Goal: Information Seeking & Learning: Find specific page/section

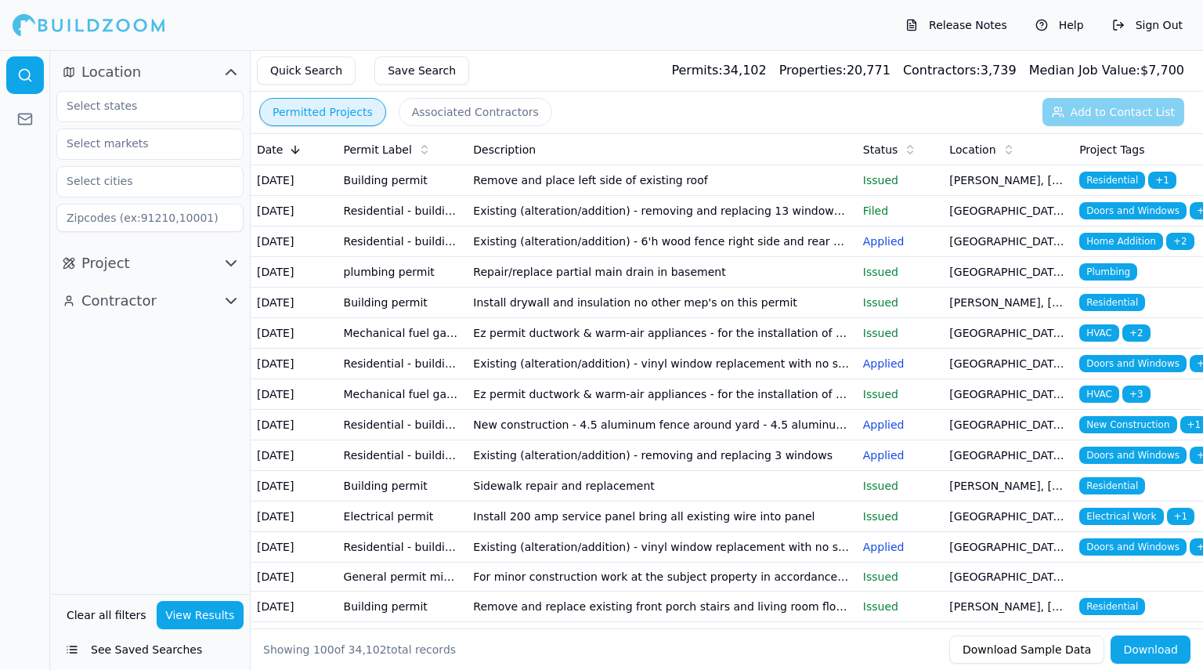
click at [888, 341] on p "Issued" at bounding box center [900, 333] width 74 height 16
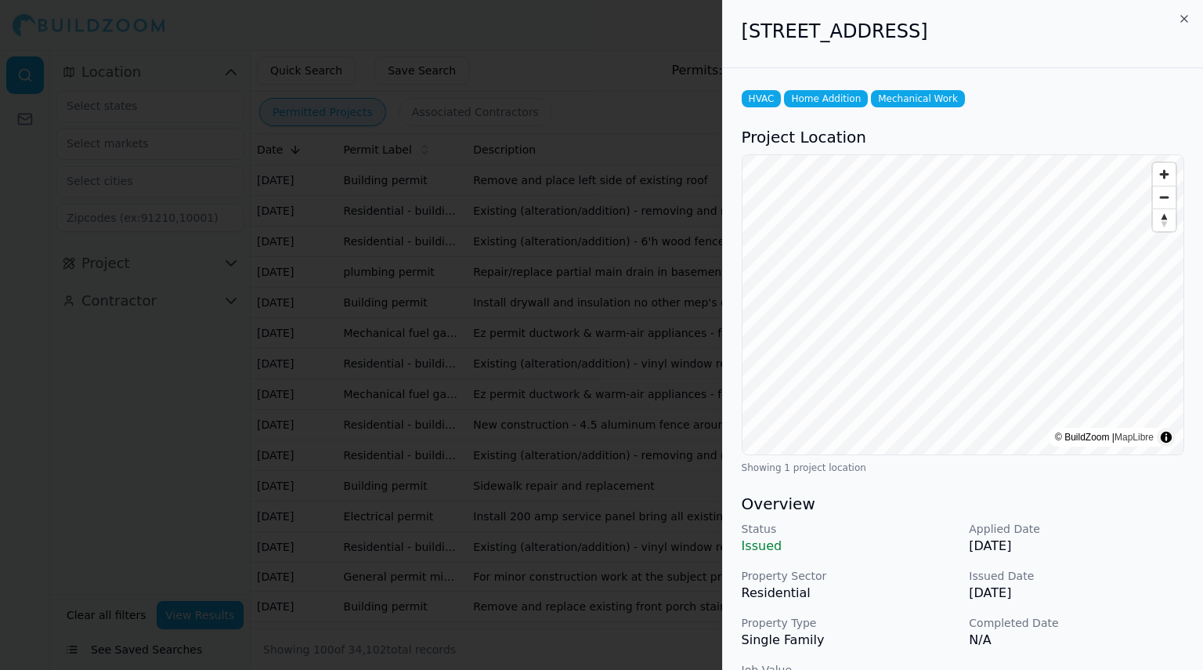
click at [641, 114] on div at bounding box center [601, 335] width 1203 height 670
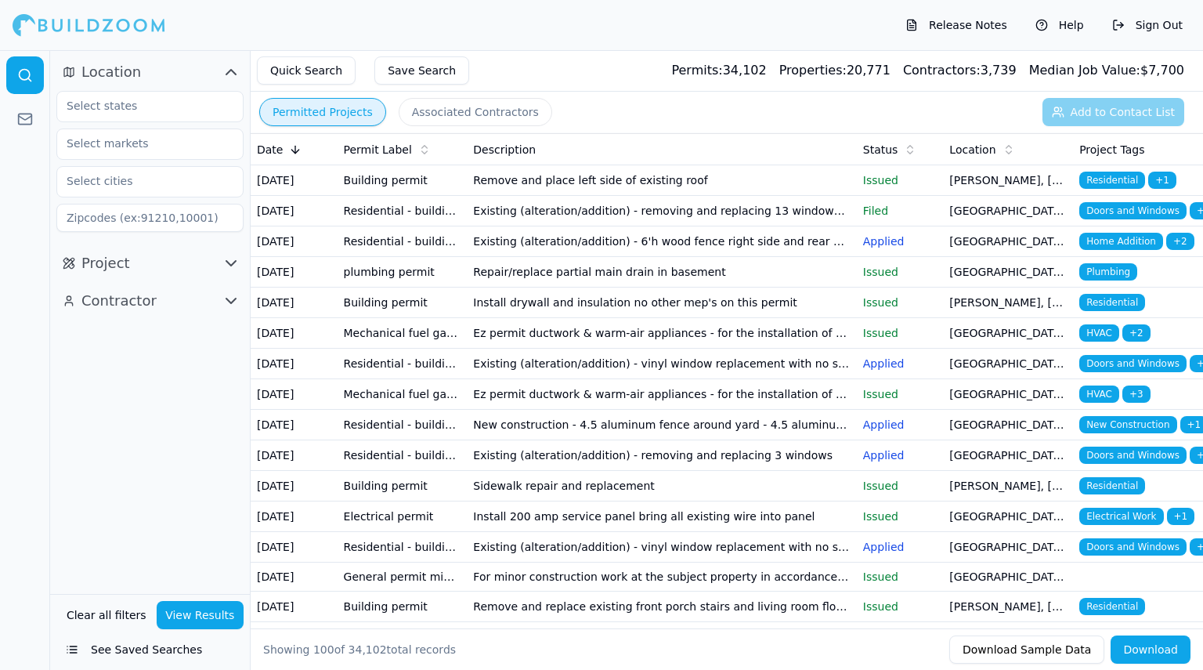
click at [226, 261] on icon "button" at bounding box center [230, 263] width 9 height 5
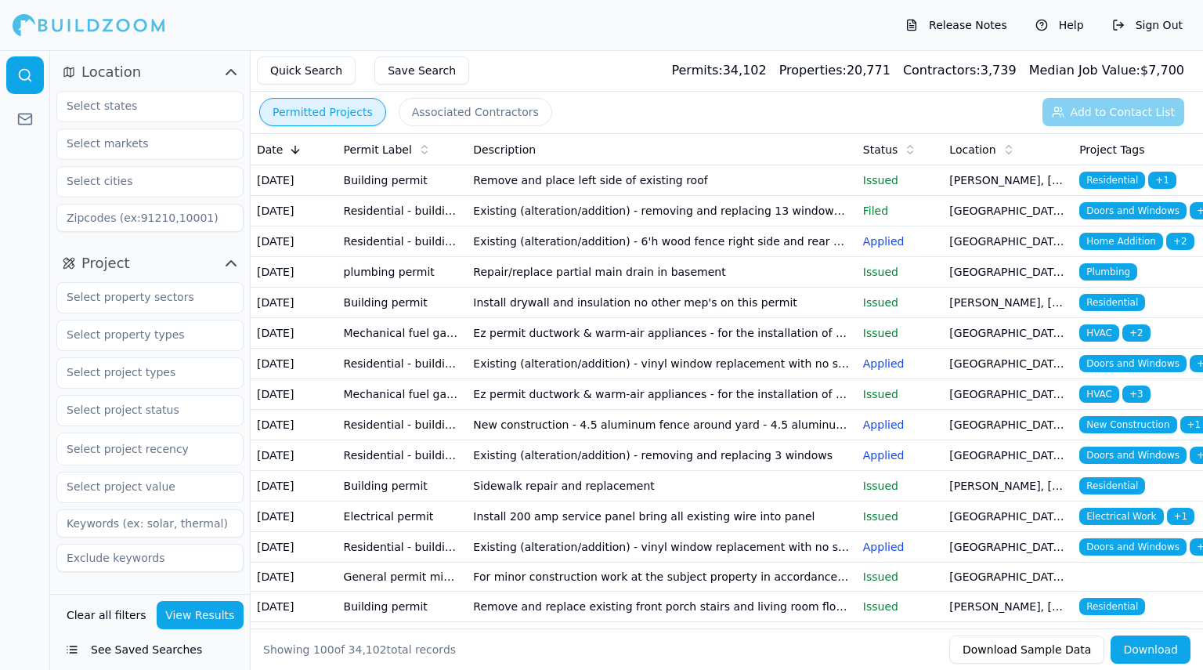
click at [237, 267] on icon "button" at bounding box center [231, 263] width 19 height 19
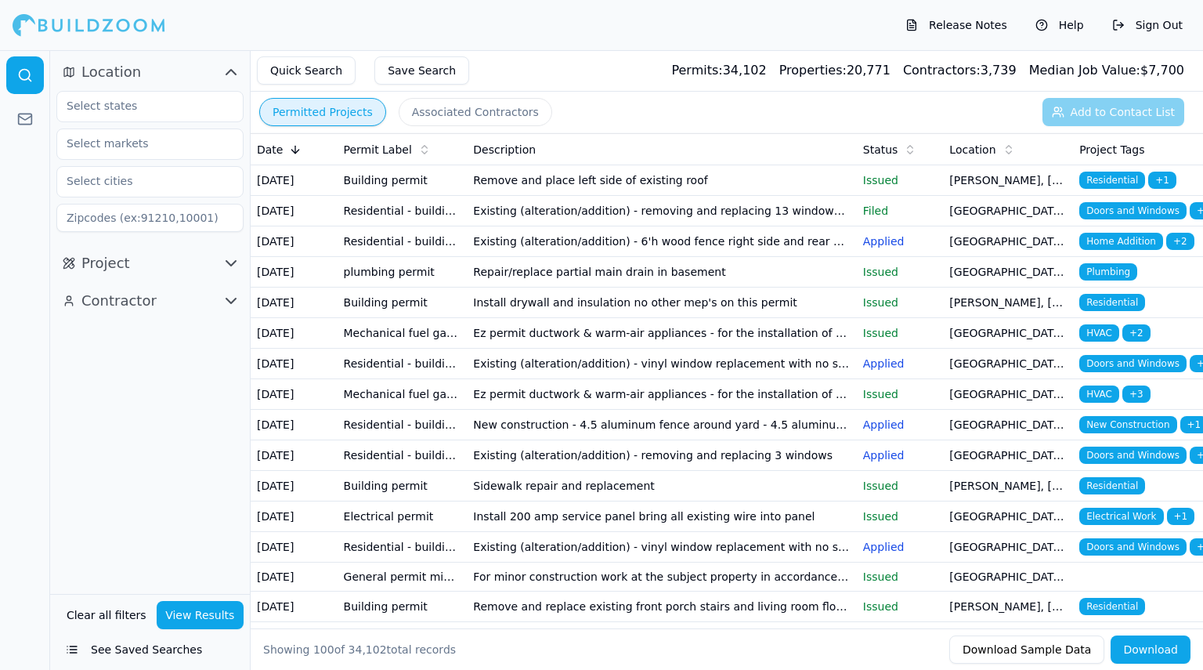
click at [222, 305] on icon "button" at bounding box center [231, 300] width 19 height 19
click at [196, 107] on input "text" at bounding box center [140, 106] width 166 height 28
click at [161, 143] on div "[US_STATE]" at bounding box center [149, 141] width 179 height 25
click at [144, 150] on input "text" at bounding box center [140, 143] width 166 height 28
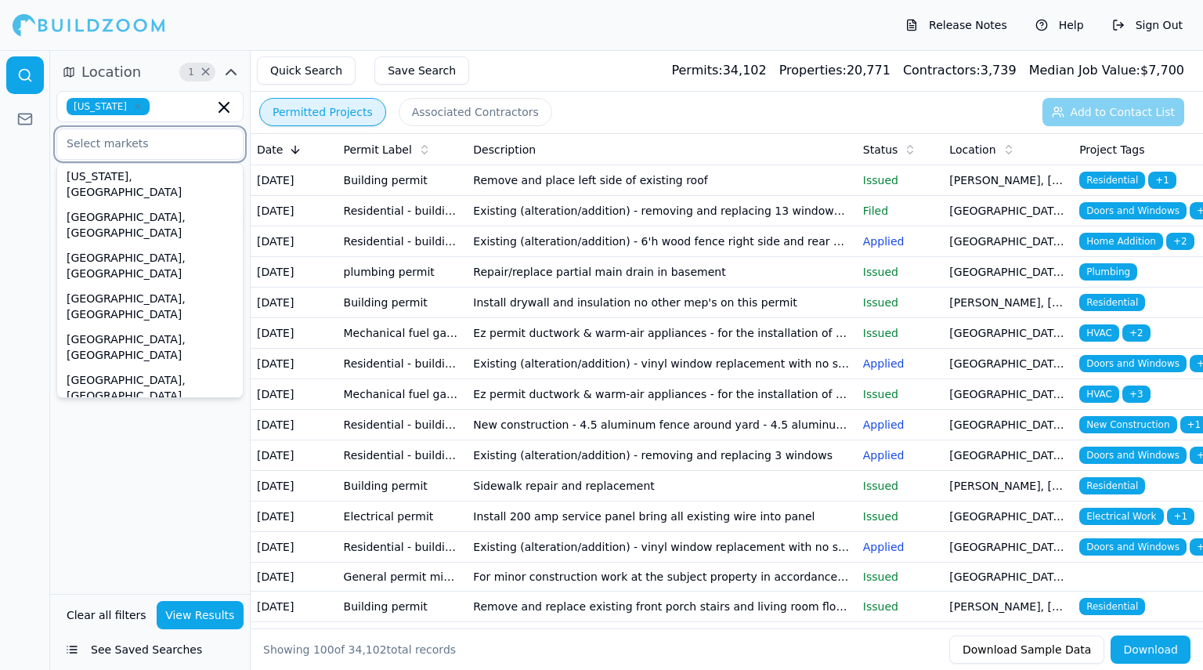
scroll to position [548, 0]
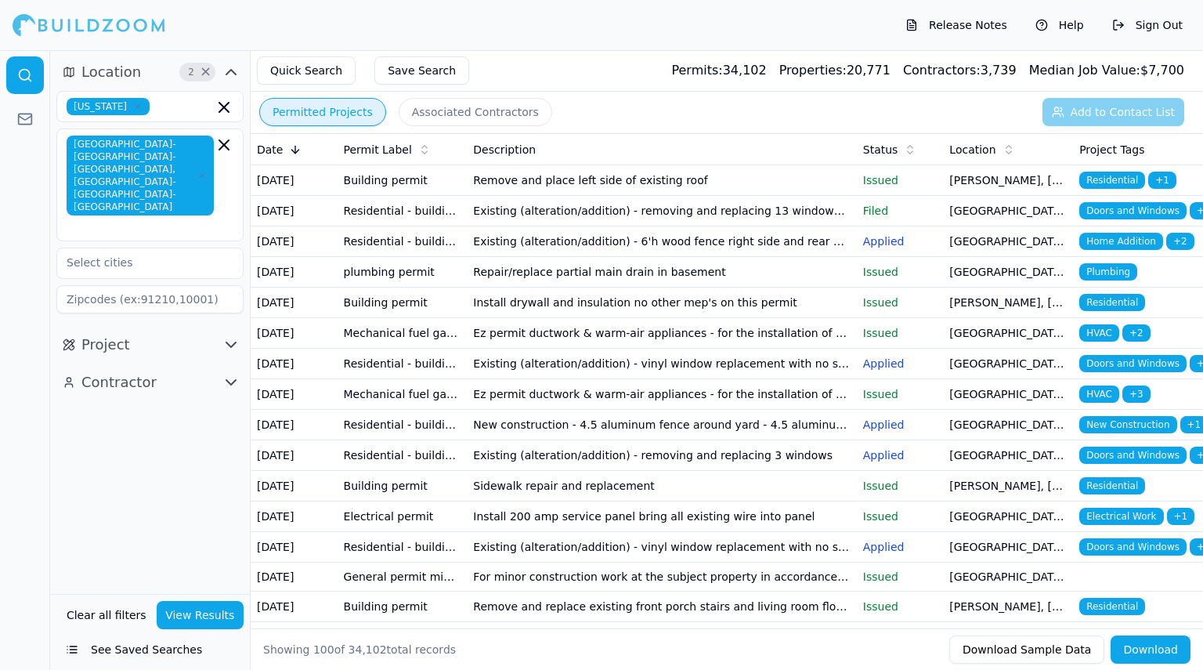
click at [33, 237] on div at bounding box center [25, 360] width 50 height 620
click at [191, 611] on button "View Results" at bounding box center [201, 615] width 88 height 28
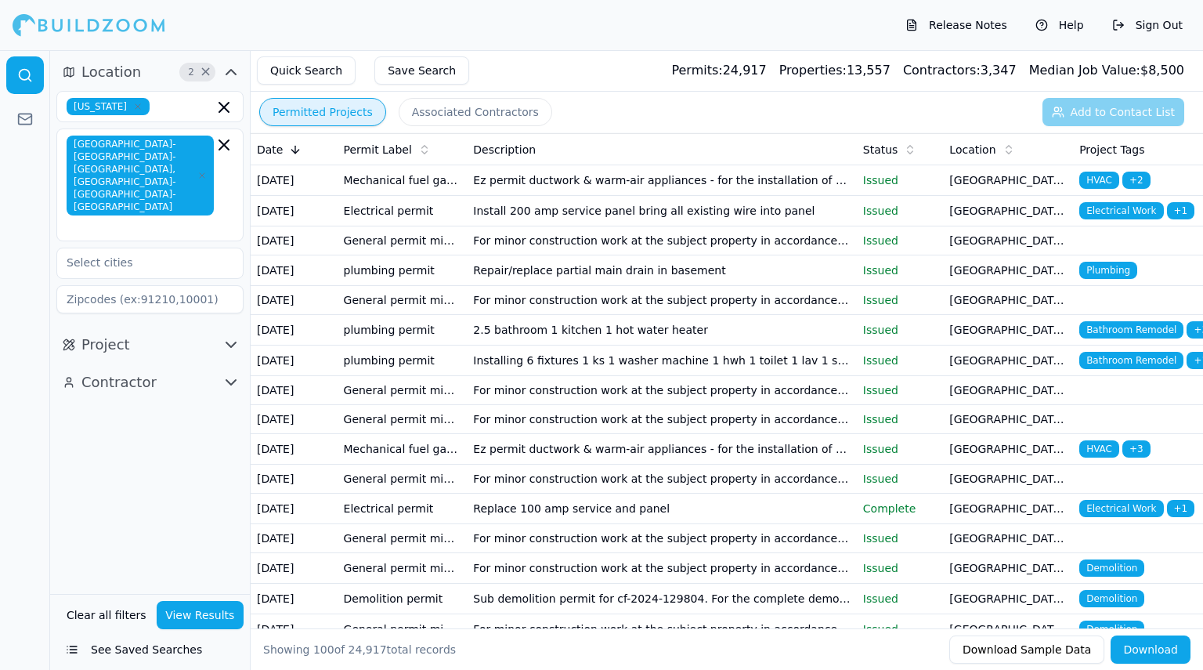
click at [443, 118] on button "Associated Contractors" at bounding box center [476, 112] width 154 height 28
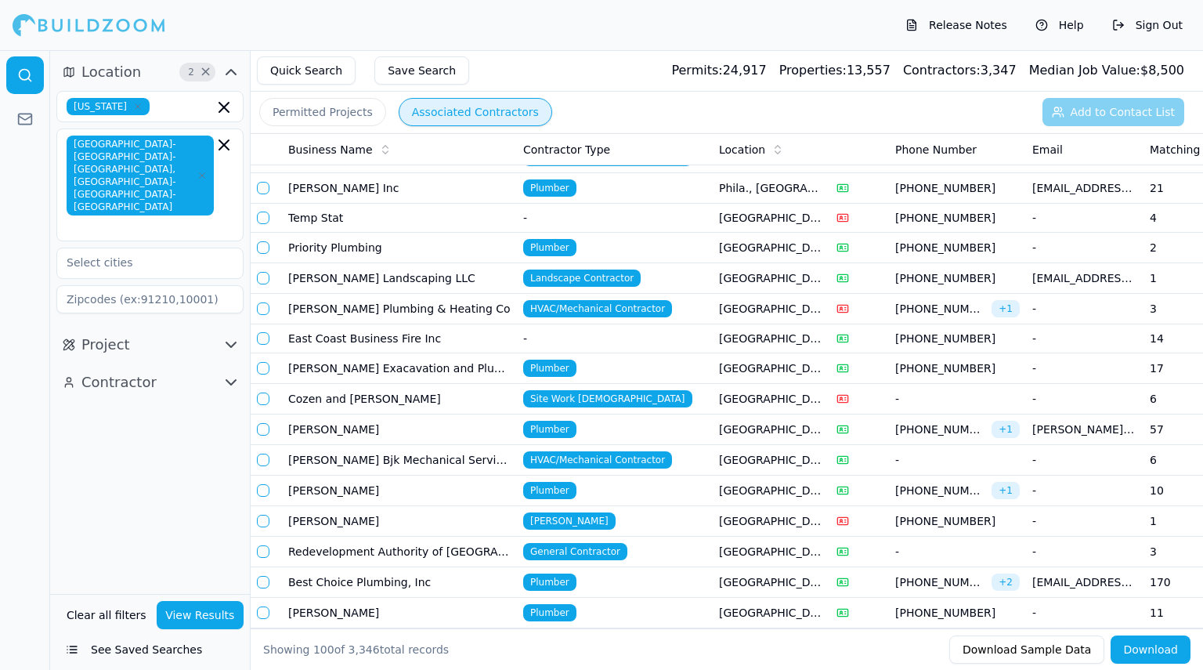
scroll to position [761, 0]
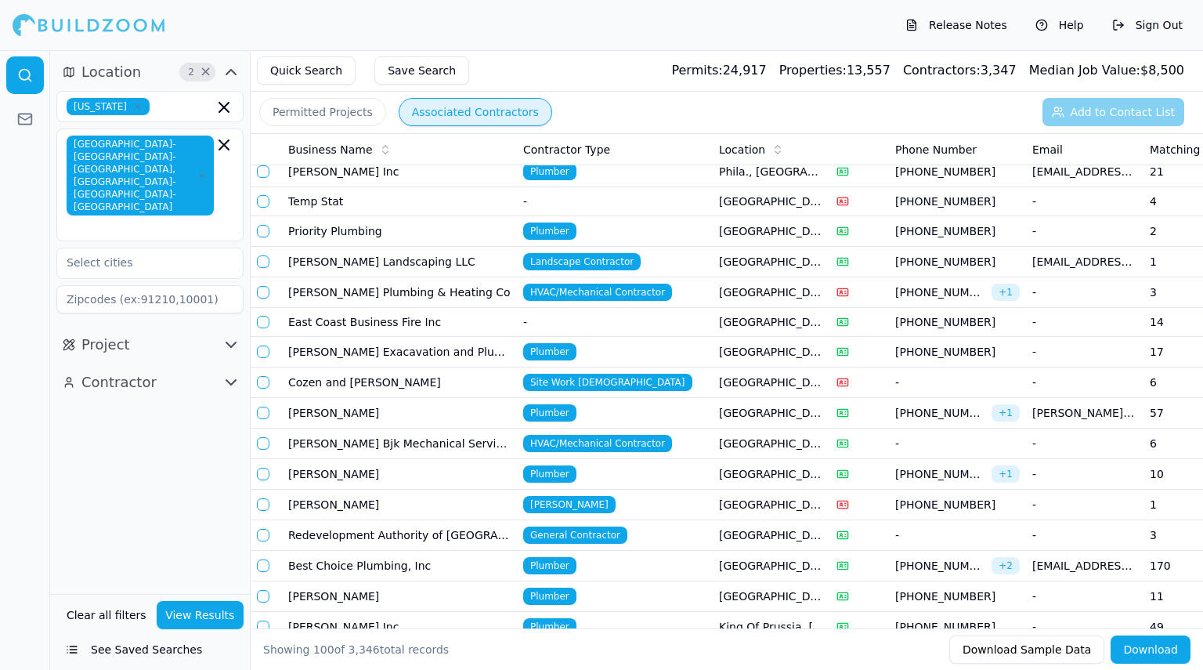
click at [469, 520] on td "Redevelopment Authority of [GEOGRAPHIC_DATA]" at bounding box center [399, 535] width 235 height 31
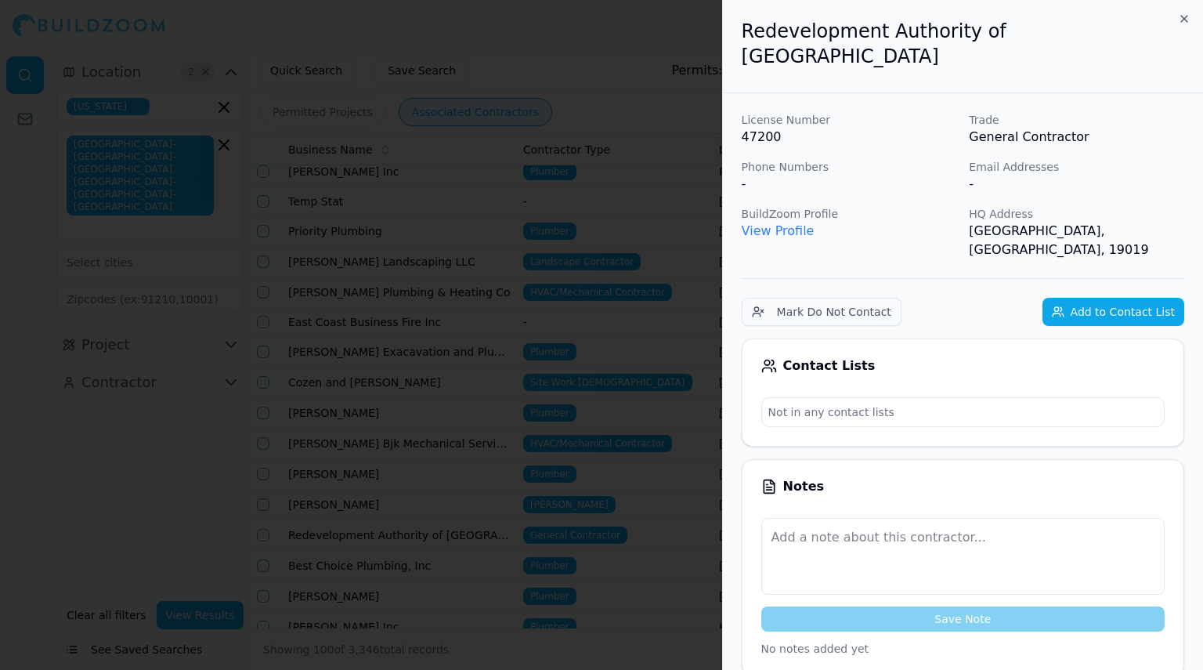
click at [778, 223] on link "View Profile" at bounding box center [778, 230] width 73 height 15
